Goal: Obtain resource: Download file/media

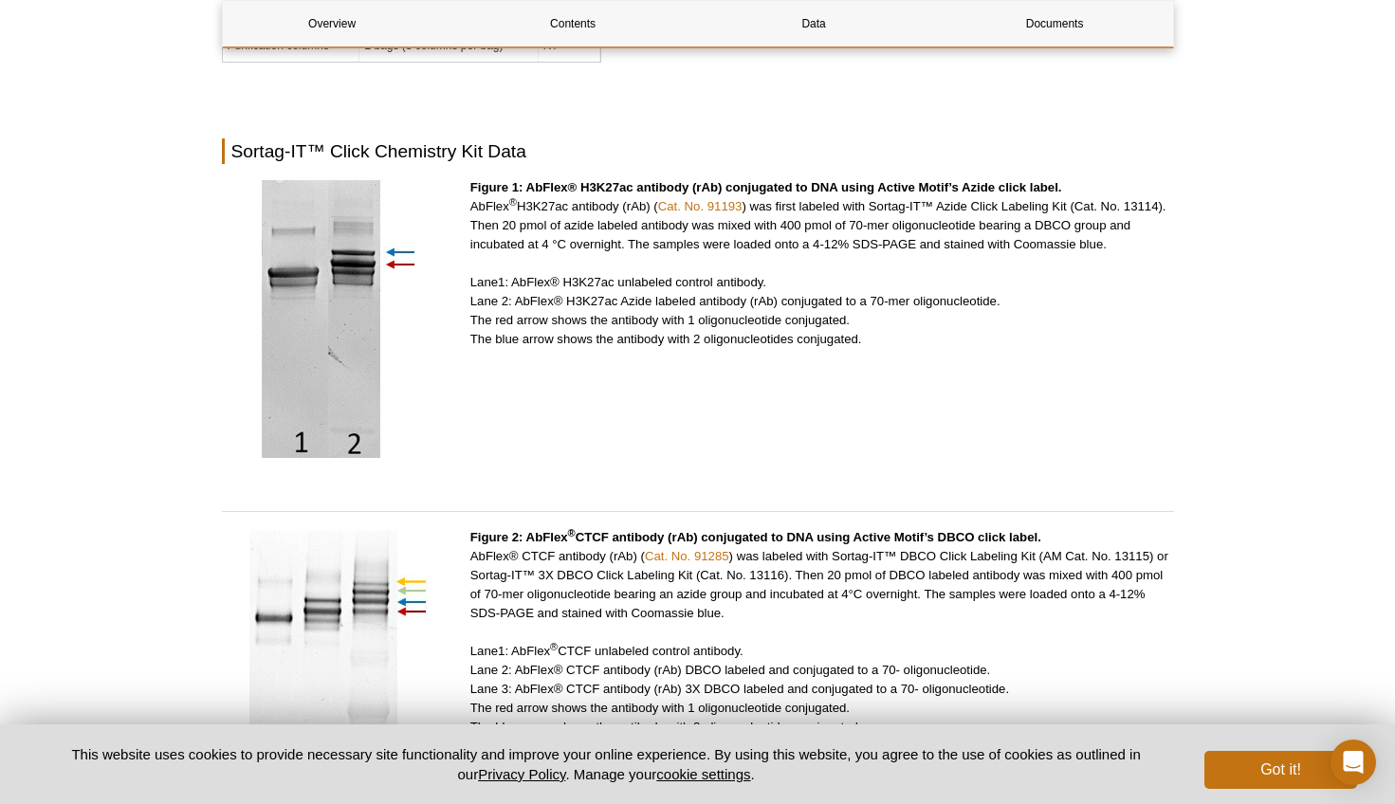
scroll to position [3034, 0]
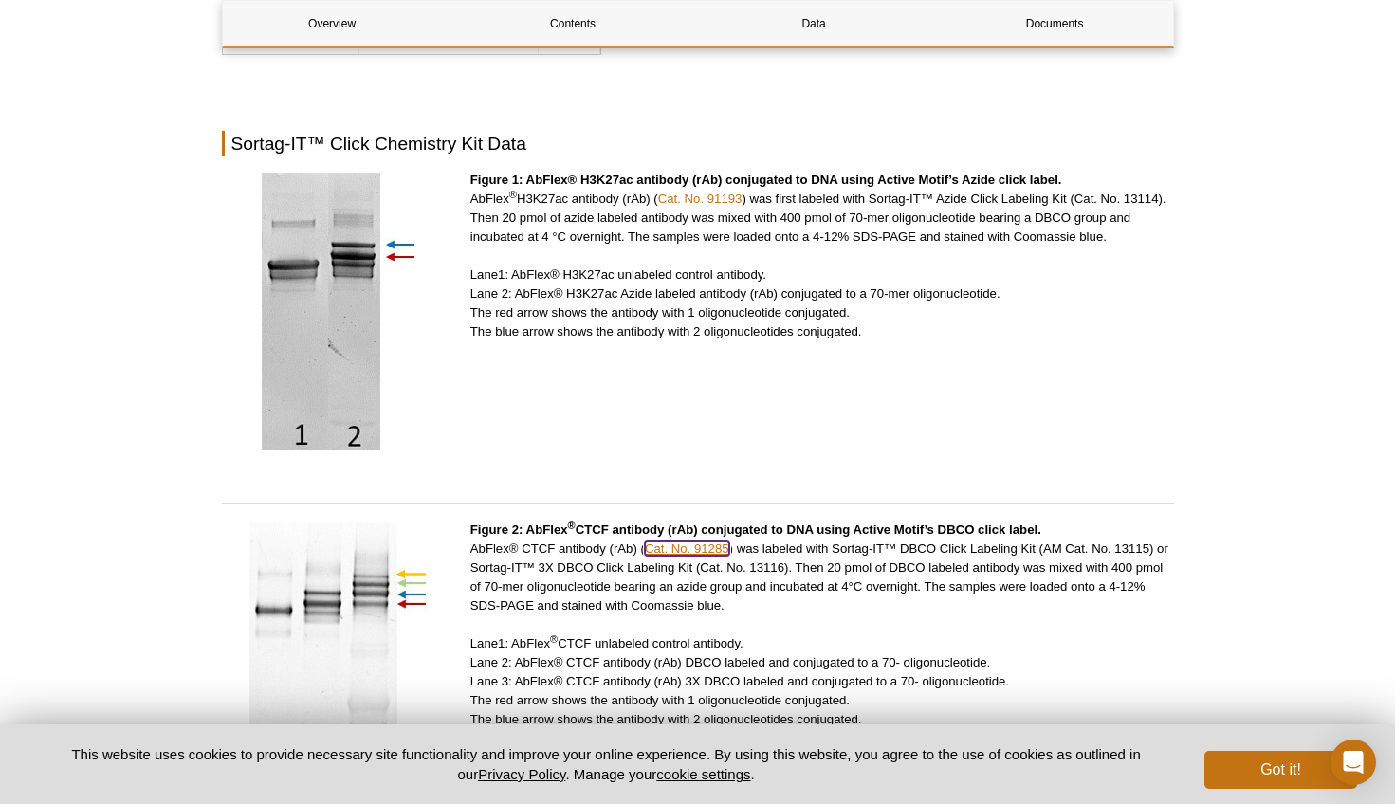
click at [690, 541] on link "Cat. No. 91285" at bounding box center [687, 548] width 84 height 14
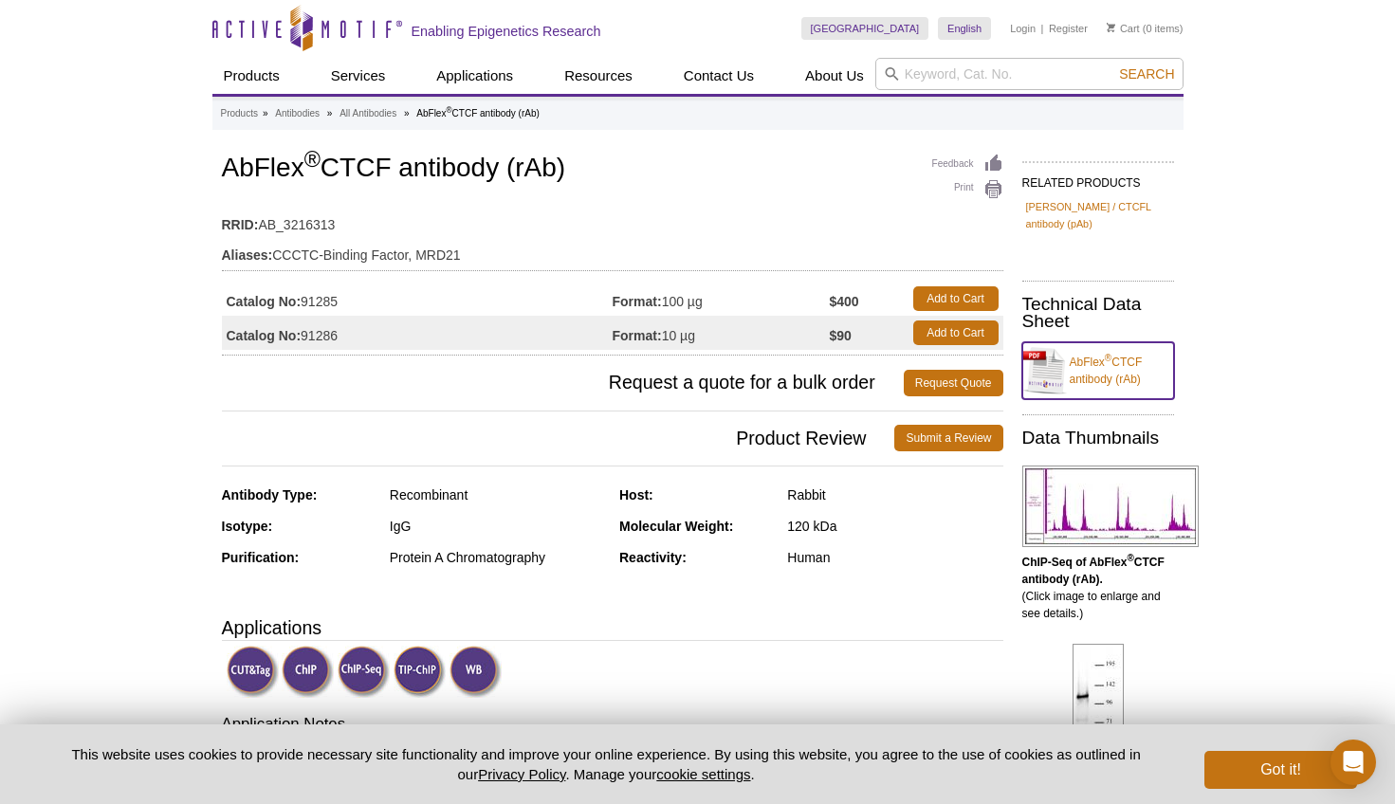
click at [1091, 355] on link "AbFlex ® CTCF antibody (rAb)" at bounding box center [1098, 370] width 152 height 57
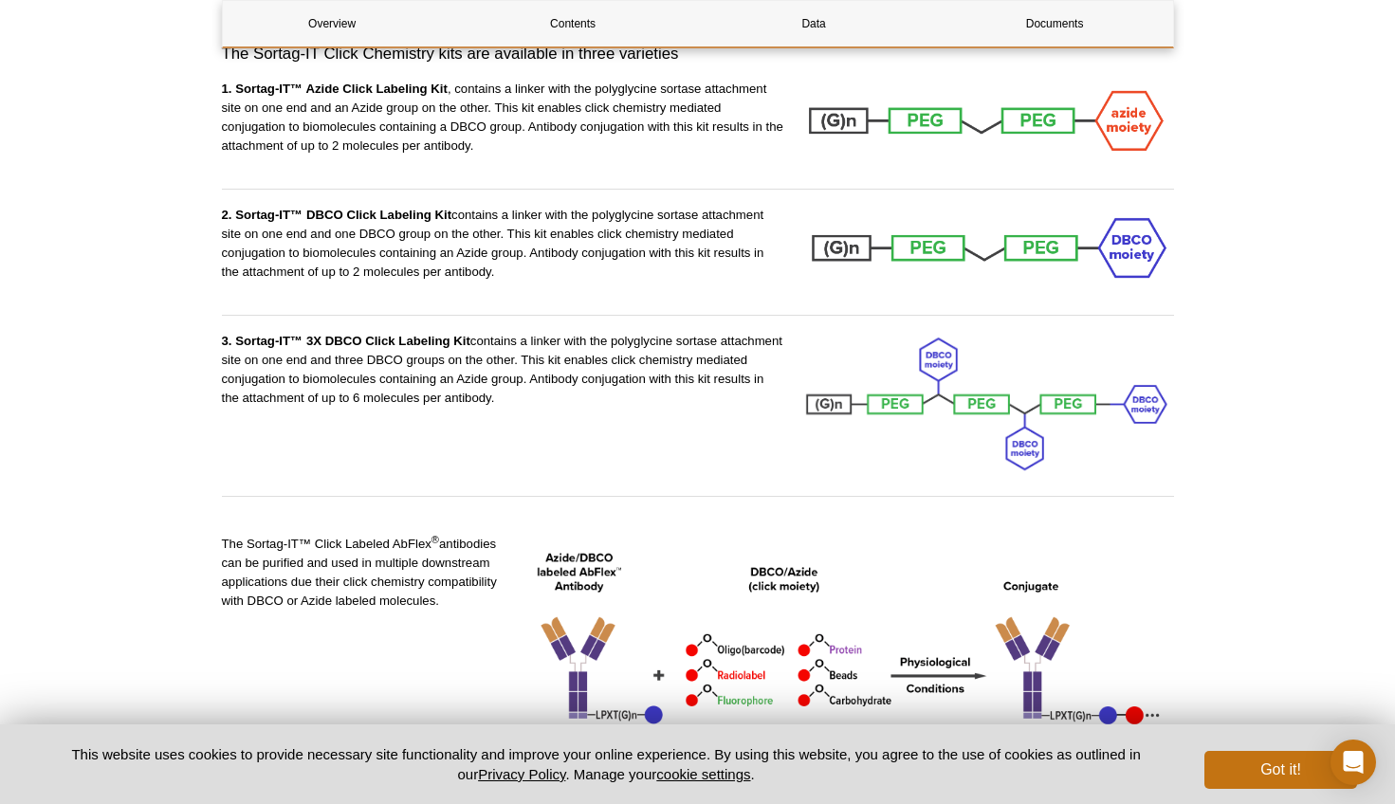
scroll to position [1578, 0]
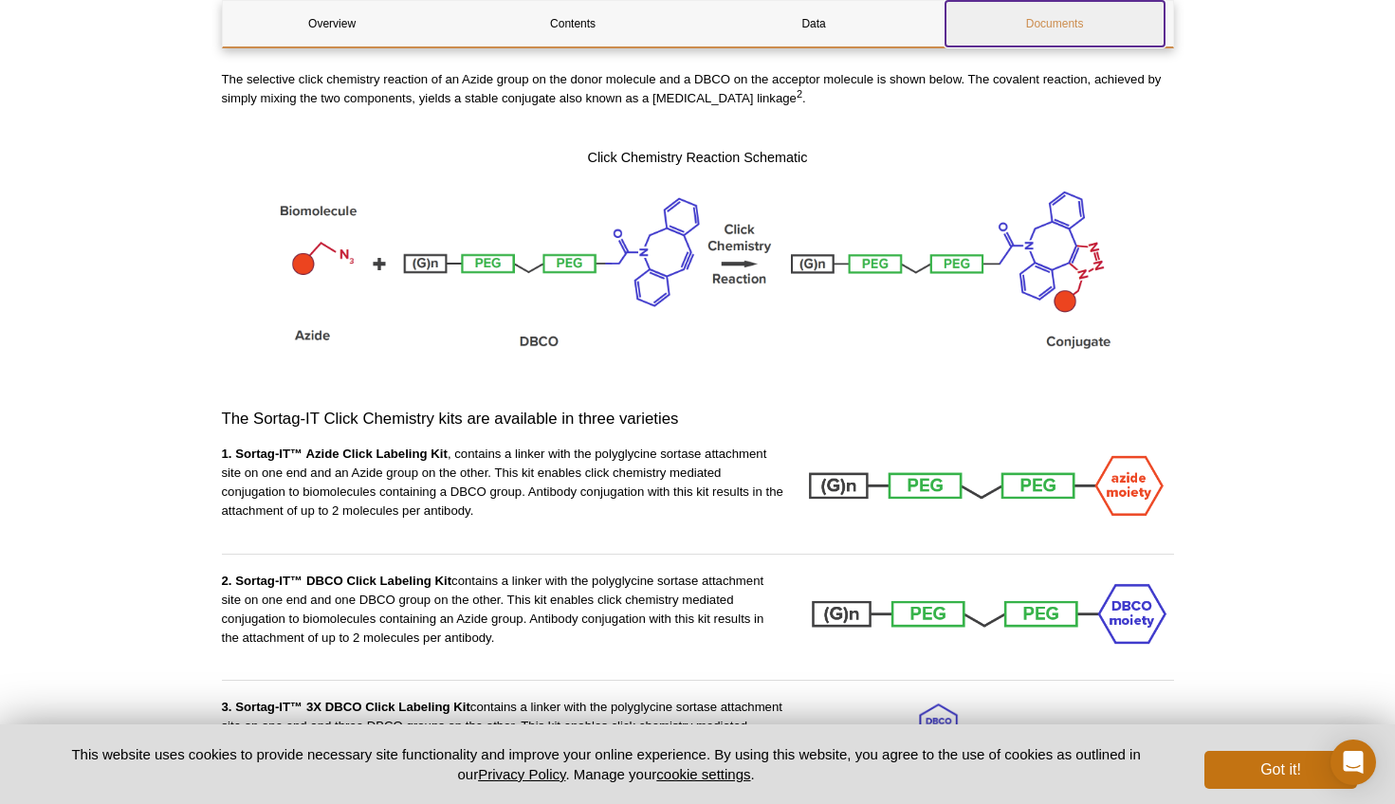
click at [1055, 27] on link "Documents" at bounding box center [1054, 24] width 219 height 46
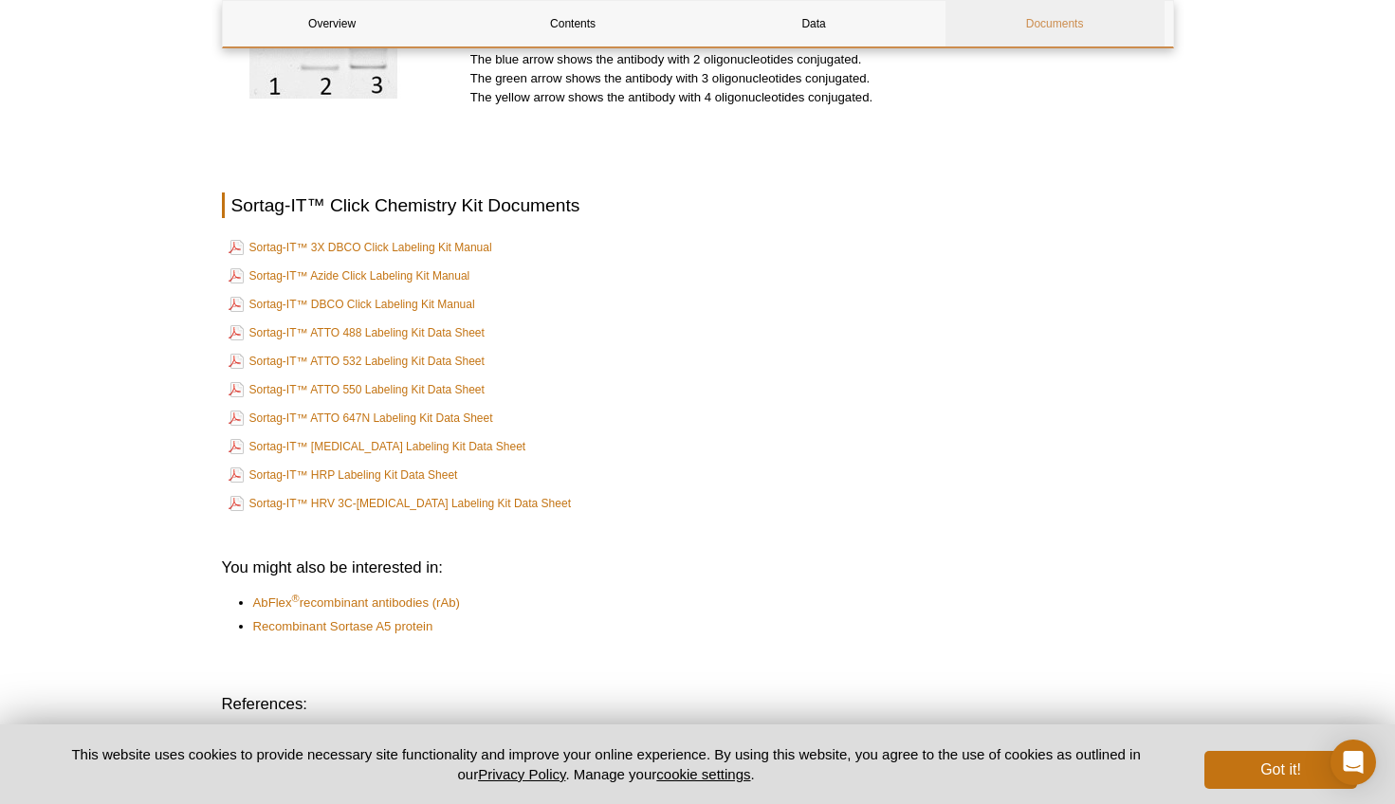
scroll to position [3675, 0]
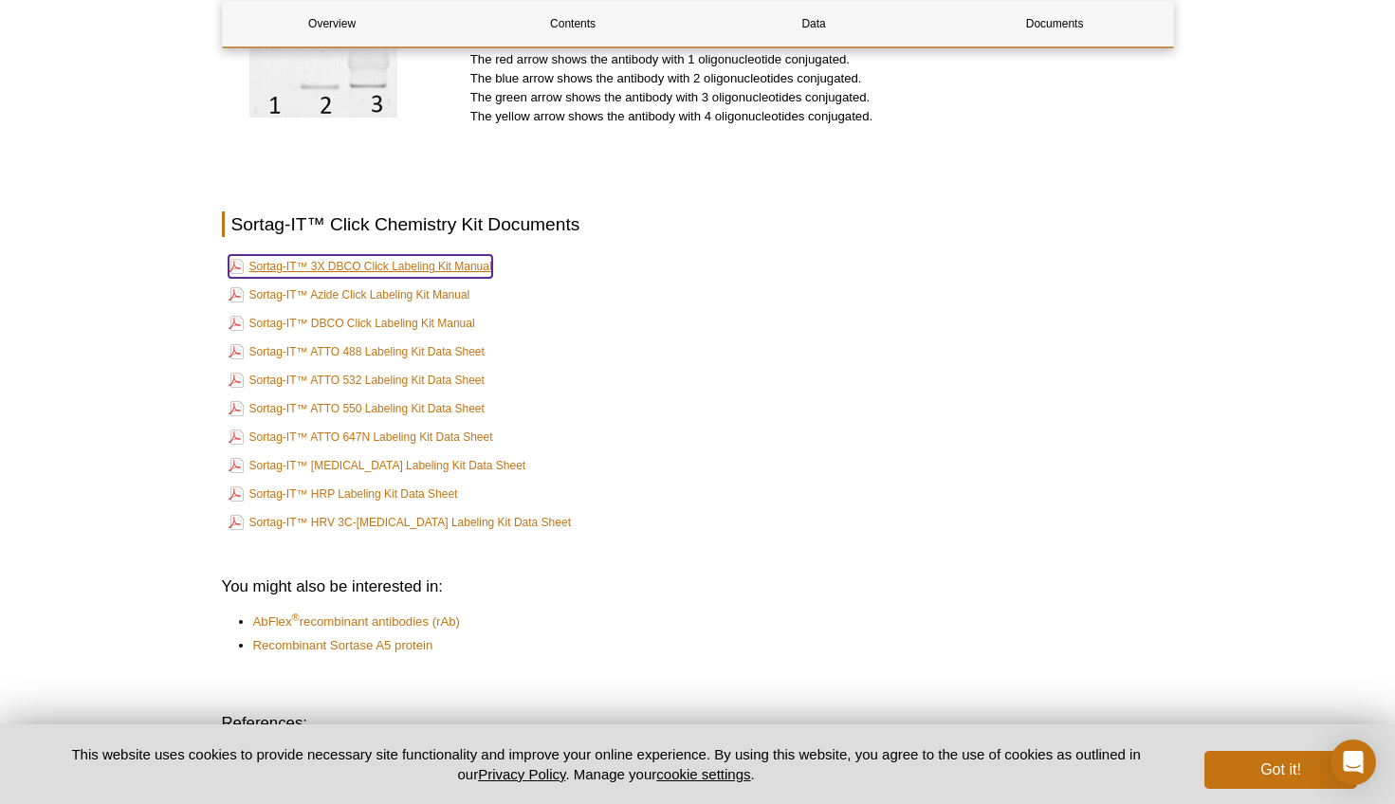
click at [448, 255] on link "Sortag-IT™ 3X DBCO Click Labeling Kit Manual" at bounding box center [361, 266] width 264 height 23
